Goal: Task Accomplishment & Management: Complete application form

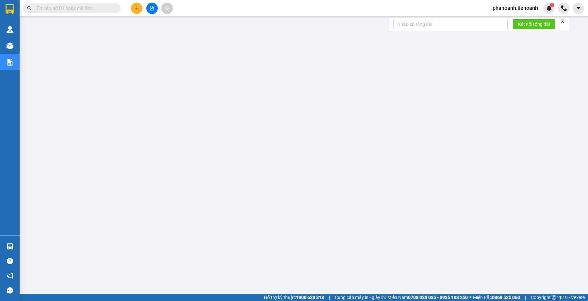
click at [97, 11] on input "text" at bounding box center [74, 8] width 77 height 7
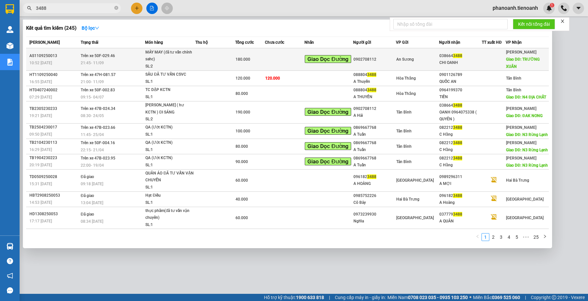
type input "3488"
click at [331, 59] on div "An Sương" at bounding box center [417, 59] width 42 height 7
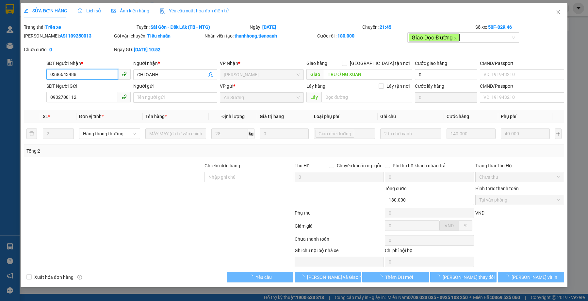
type input "0386643488"
type input "CHI OANH"
type input "TRƯỜNG XUÂN"
type input "0902708112"
type input "180.000"
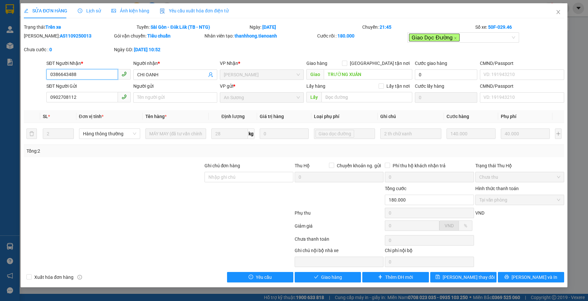
click at [93, 73] on input "0386643488" at bounding box center [81, 74] width 71 height 10
click at [99, 73] on input "0386643488" at bounding box center [81, 74] width 71 height 10
click at [105, 73] on input "0386643488" at bounding box center [81, 74] width 71 height 10
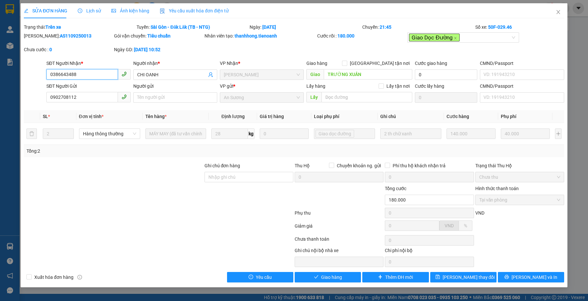
click at [105, 73] on input "0386643488" at bounding box center [81, 74] width 71 height 10
click at [331, 13] on icon "close" at bounding box center [558, 11] width 5 height 5
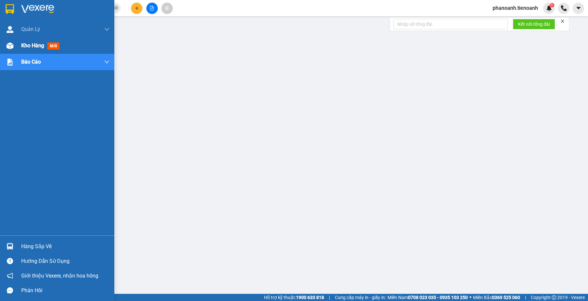
drag, startPoint x: 36, startPoint y: 48, endPoint x: 38, endPoint y: 52, distance: 4.1
click at [36, 48] on span "Kho hàng" at bounding box center [32, 45] width 23 height 6
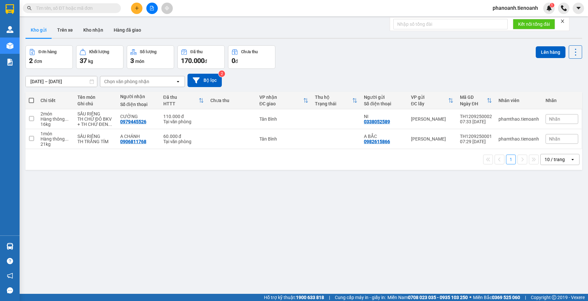
click at [258, 238] on div "ver 1.8.143 Kho gửi Trên xe Kho nhận Hàng đã giao Đơn hàng 2 đơn Khối lượng 37 …" at bounding box center [304, 170] width 562 height 301
click at [175, 231] on div "ver 1.8.143 Kho gửi Trên xe Kho nhận Hàng đã giao Đơn hàng 2 đơn Khối lượng 37 …" at bounding box center [304, 170] width 562 height 301
click at [106, 6] on input "text" at bounding box center [74, 8] width 77 height 7
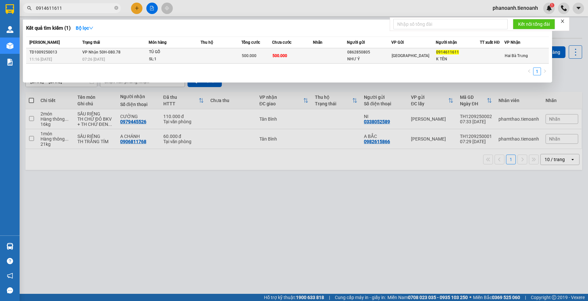
type input "0914611611"
click at [186, 60] on div "SL: 1" at bounding box center [173, 59] width 49 height 7
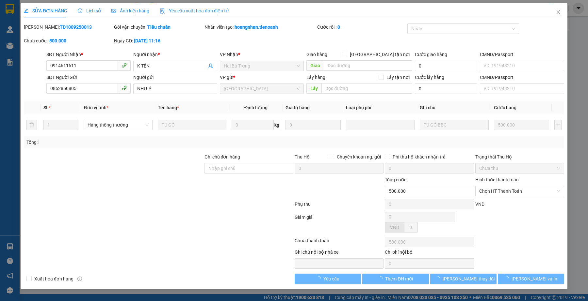
type input "0914611611"
type input "K TÊN"
type input "0862850805"
type input "NHƯ Ý"
type input "500.000"
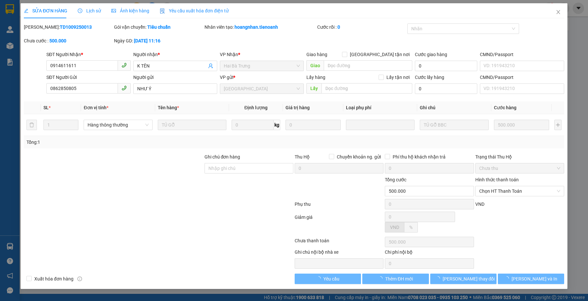
type input "500.000"
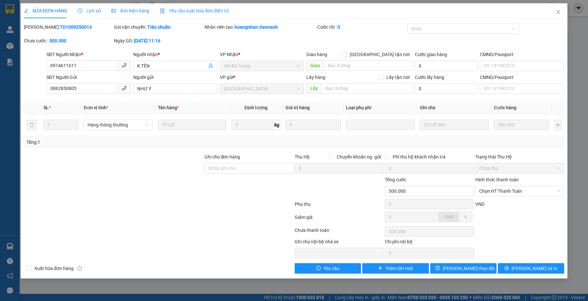
click at [133, 182] on div at bounding box center [113, 187] width 181 height 23
click at [558, 10] on icon "close" at bounding box center [558, 11] width 5 height 5
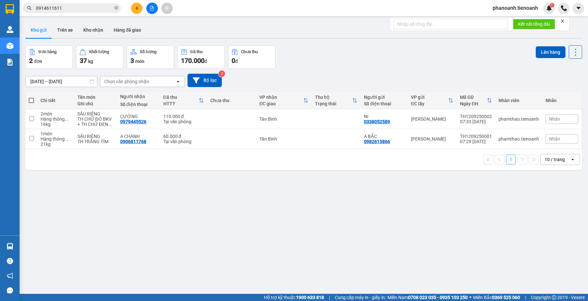
click at [88, 3] on div "Kết quả tìm kiếm ( 1 ) Bộ lọc Mã ĐH Trạng thái Món hàng Thu hộ Tổng cước Chưa c…" at bounding box center [63, 8] width 127 height 11
click at [90, 7] on input "0914611611" at bounding box center [74, 8] width 77 height 7
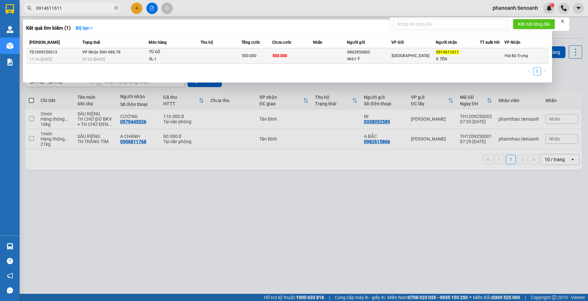
click at [320, 55] on td at bounding box center [330, 55] width 34 height 15
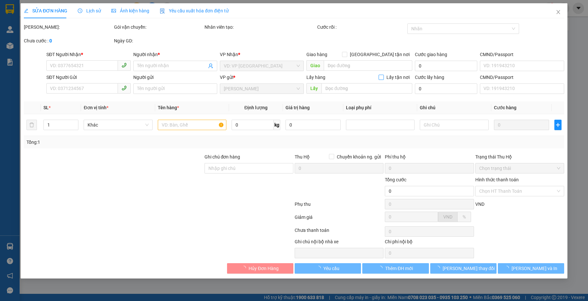
type input "0914611611"
type input "K TÊN"
type input "0862850805"
type input "NHƯ Ý"
type input "500.000"
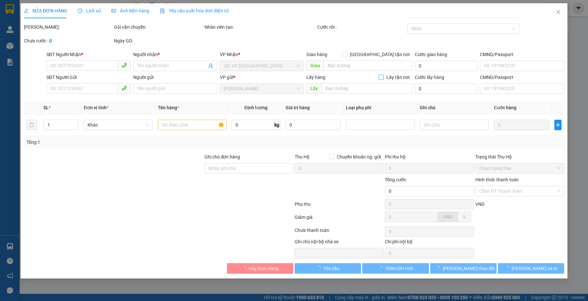
type input "500.000"
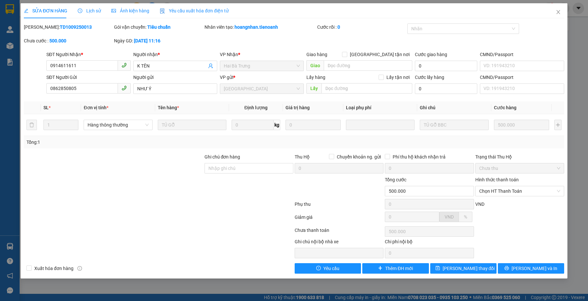
drag, startPoint x: 159, startPoint y: 190, endPoint x: 164, endPoint y: 202, distance: 12.7
click at [159, 190] on div at bounding box center [113, 187] width 181 height 23
click at [138, 209] on div at bounding box center [158, 205] width 271 height 13
click at [91, 178] on div at bounding box center [113, 187] width 181 height 23
click at [397, 55] on span "[GEOGRAPHIC_DATA] tận nơi" at bounding box center [379, 54] width 65 height 7
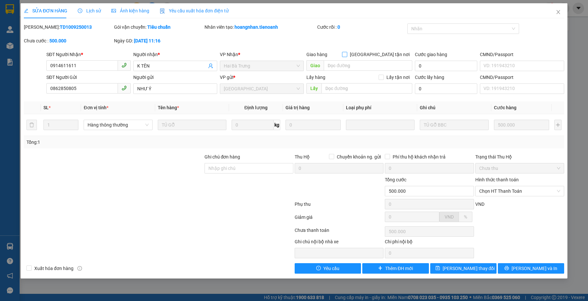
click at [347, 55] on input "[GEOGRAPHIC_DATA] tận nơi" at bounding box center [344, 54] width 5 height 5
checkbox input "true"
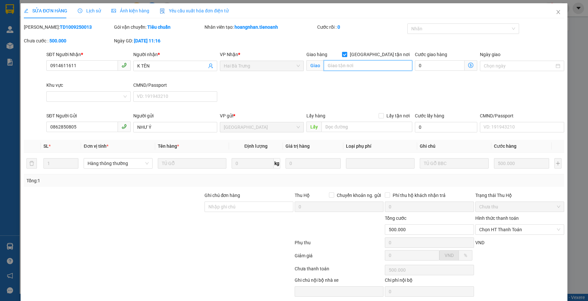
click at [354, 68] on input "search" at bounding box center [368, 65] width 89 height 10
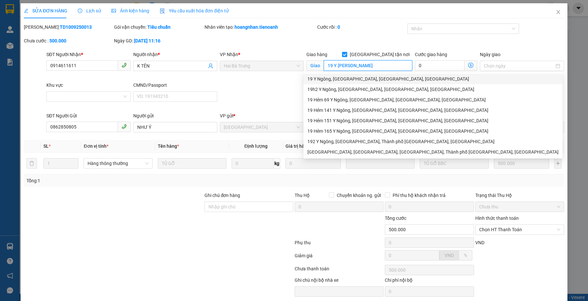
click at [381, 79] on div "19 Y Ngông, Tân Thành, Buôn Ma Thuột, Đắk Lắk" at bounding box center [432, 78] width 251 height 7
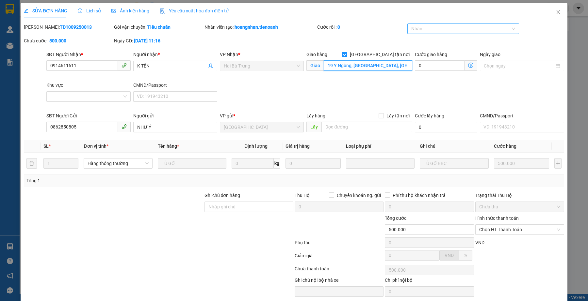
click at [422, 30] on div at bounding box center [460, 29] width 102 height 8
type input "19 Y Ngông, Tân Thành, Buôn Ma Thuột, Đắk Lắk"
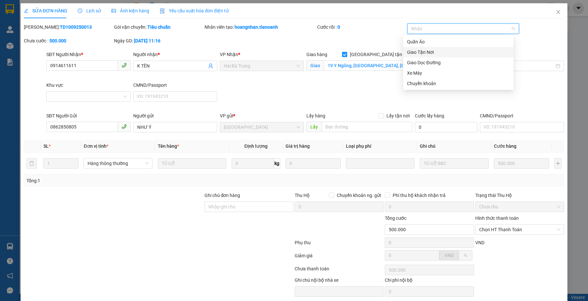
click at [428, 52] on div "Giao Tận Nơi" at bounding box center [458, 52] width 103 height 7
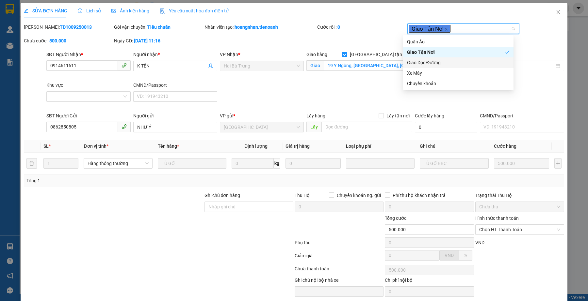
click at [320, 94] on div "SĐT Người Nhận * 0914611611 Người nhận * K TÊN VP Nhận * Hai Bà Trưng Giao hàng…" at bounding box center [305, 81] width 520 height 61
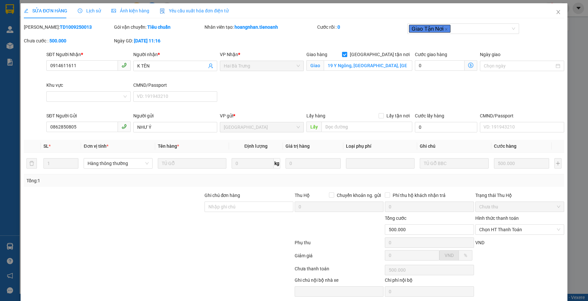
scroll to position [24, 0]
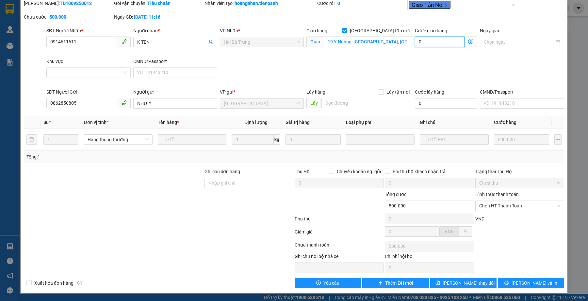
click at [420, 45] on input "0" at bounding box center [440, 42] width 50 height 10
type input "500.001"
type input "15"
type input "500.015"
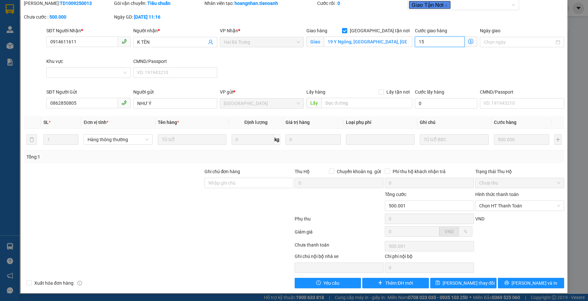
type input "500.015"
type input "150"
type input "500.150"
type input "150"
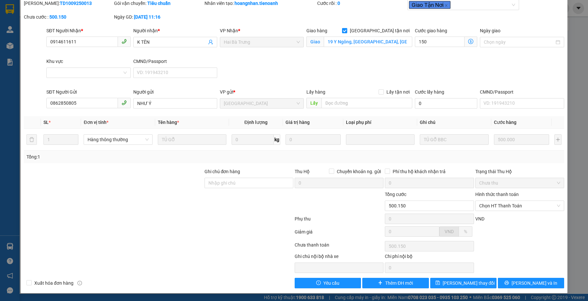
click at [419, 78] on div "SĐT Người Nhận * 0914611611 Người nhận * K TÊN VP Nhận * Hai Bà Trưng Giao hàng…" at bounding box center [305, 57] width 520 height 61
type input "650.000"
type input "150.000"
click at [202, 234] on div at bounding box center [158, 233] width 271 height 13
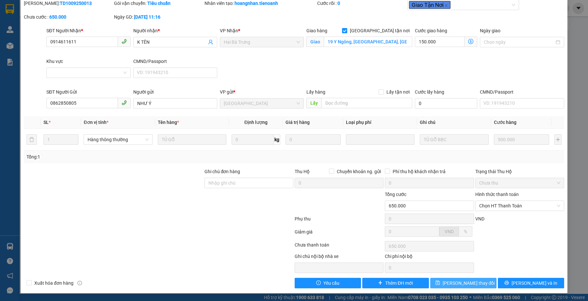
drag, startPoint x: 461, startPoint y: 283, endPoint x: 454, endPoint y: 286, distance: 7.6
click at [461, 283] on span "[PERSON_NAME] thay đổi" at bounding box center [469, 283] width 52 height 7
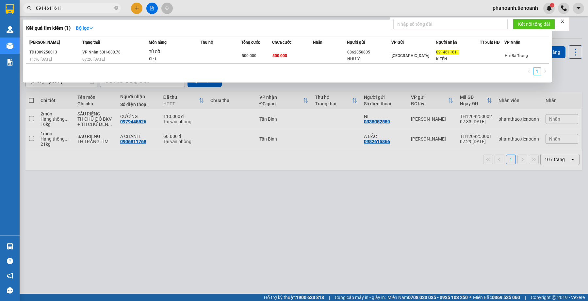
click at [74, 8] on input "0914611611" at bounding box center [74, 8] width 77 height 7
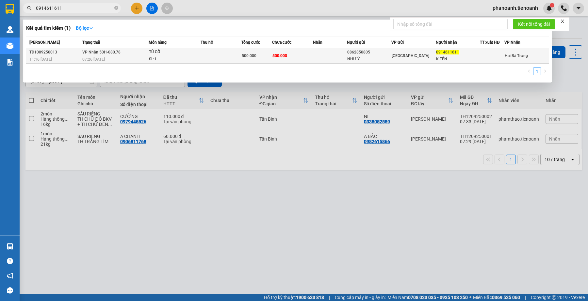
click at [252, 52] on div "500.000" at bounding box center [257, 55] width 30 height 7
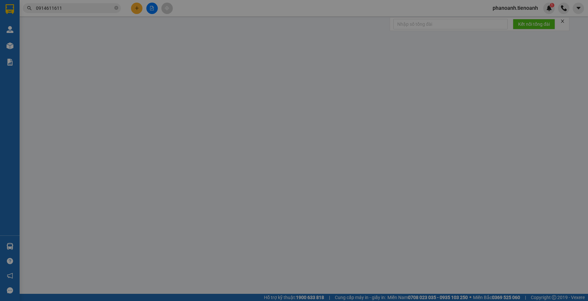
type input "0914611611"
type input "K TÊN"
checkbox input "true"
type input "19 Y Ngông, Tân Thành, Buôn Ma Thuột, Đắk Lắk"
type input "0862850805"
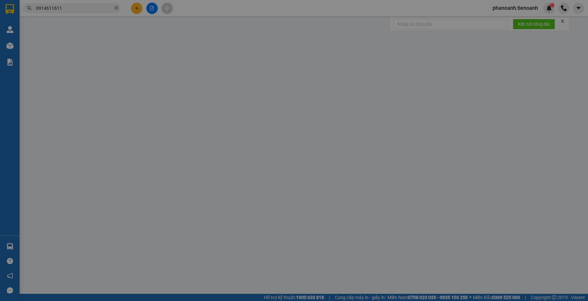
type input "NHƯ Ý"
type input "650.000"
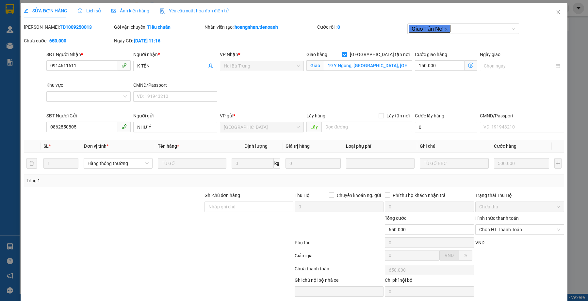
click at [207, 219] on div at bounding box center [249, 226] width 90 height 23
click at [162, 240] on div at bounding box center [158, 244] width 271 height 13
click at [161, 249] on div at bounding box center [158, 244] width 271 height 13
click at [142, 243] on div at bounding box center [158, 244] width 271 height 13
click at [201, 245] on div at bounding box center [158, 244] width 271 height 13
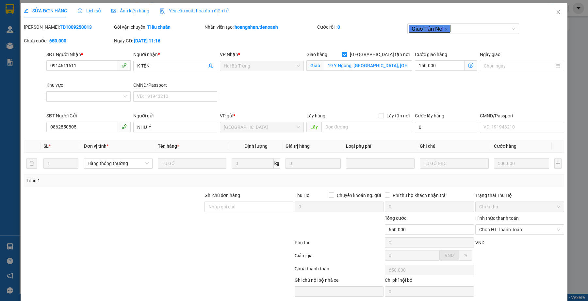
click at [123, 209] on div at bounding box center [113, 203] width 181 height 23
drag, startPoint x: 139, startPoint y: 261, endPoint x: 107, endPoint y: 45, distance: 218.4
click at [138, 255] on div at bounding box center [158, 257] width 271 height 13
